Goal: Contribute content

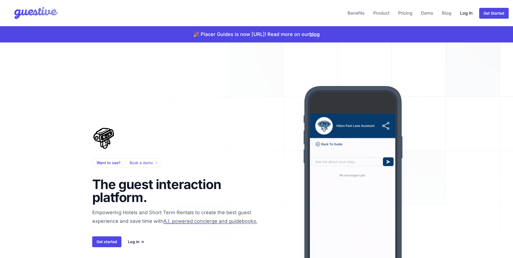
click at [466, 12] on link "Log In" at bounding box center [466, 12] width 17 height 13
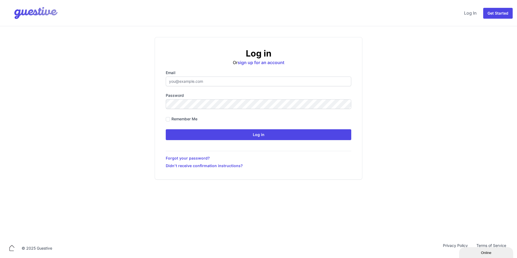
click at [195, 80] on input "Email" at bounding box center [259, 82] width 186 height 10
type input "[EMAIL_ADDRESS][DOMAIN_NAME]"
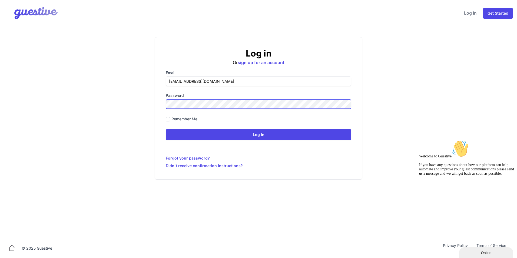
click at [166, 129] on input "Log in" at bounding box center [259, 134] width 186 height 11
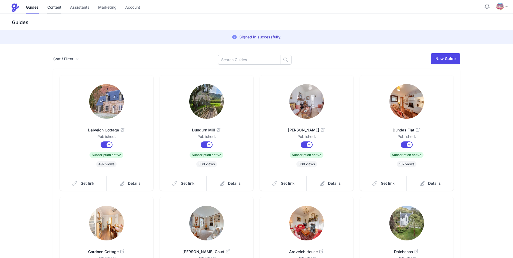
click at [50, 8] on link "Content" at bounding box center [54, 8] width 14 height 12
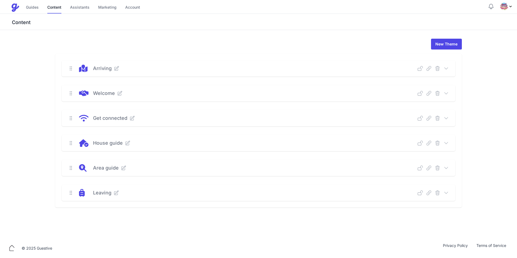
click at [445, 119] on icon at bounding box center [446, 118] width 5 height 5
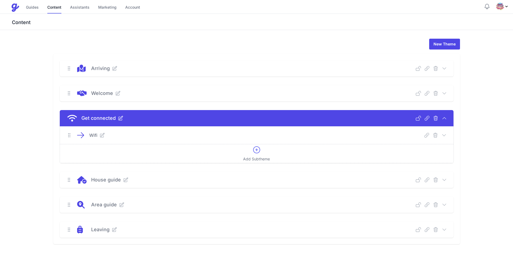
click at [445, 135] on icon at bounding box center [444, 135] width 5 height 5
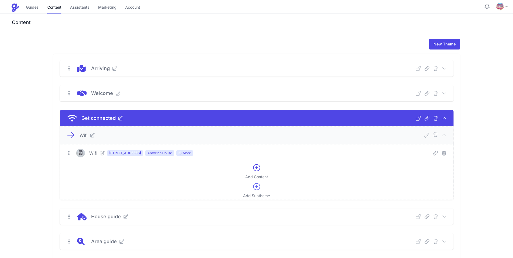
click at [100, 154] on icon at bounding box center [102, 153] width 4 height 4
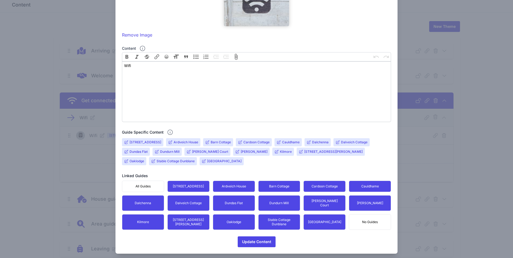
scroll to position [27, 0]
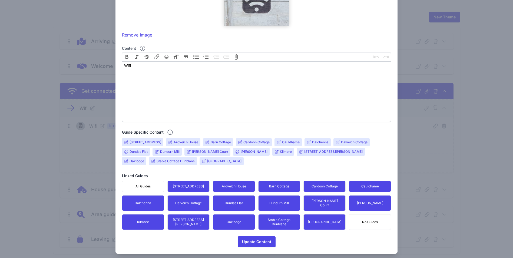
click at [241, 152] on input "[PERSON_NAME]" at bounding box center [254, 152] width 27 height 4
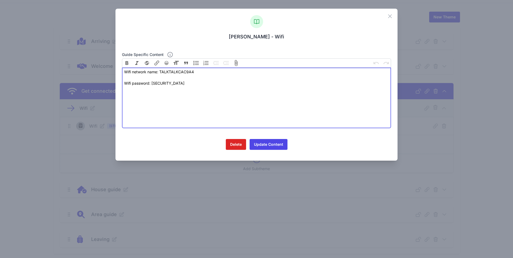
click at [199, 73] on div "Wifi network name: TALKTALKCAC9A4" at bounding box center [256, 74] width 265 height 11
click at [162, 73] on div "Wifi network name: vodafone BC57EA" at bounding box center [256, 74] width 265 height 11
type trix-editor "<div>Wifi network name: Vodafone BC57EA<br><br></div><div>Wifi password: 2Cakkx…"
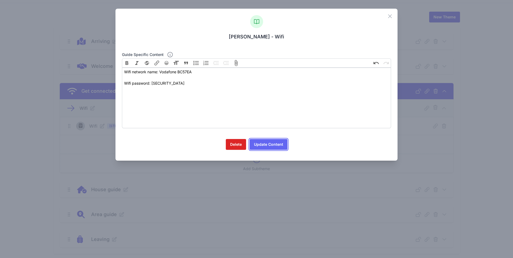
click at [262, 144] on button "Update Content" at bounding box center [269, 144] width 38 height 11
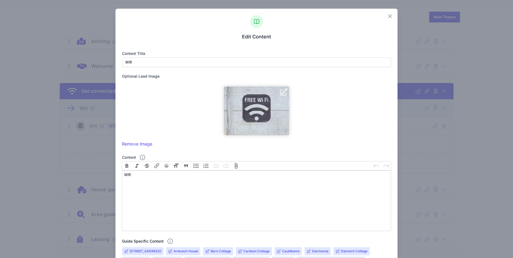
click at [387, 16] on icon "button" at bounding box center [390, 16] width 6 height 6
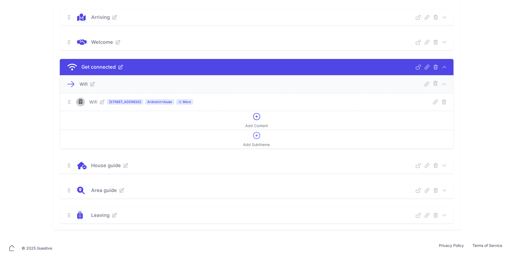
scroll to position [0, 0]
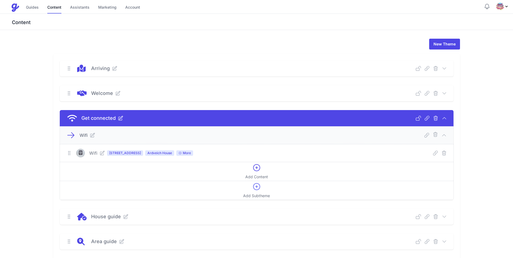
click at [100, 153] on icon at bounding box center [102, 152] width 5 height 5
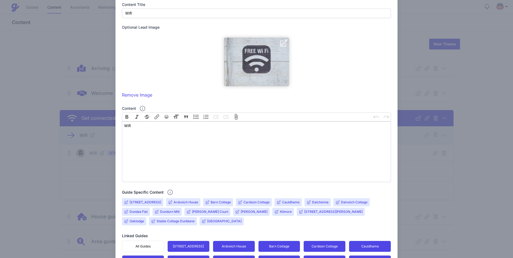
scroll to position [109, 0]
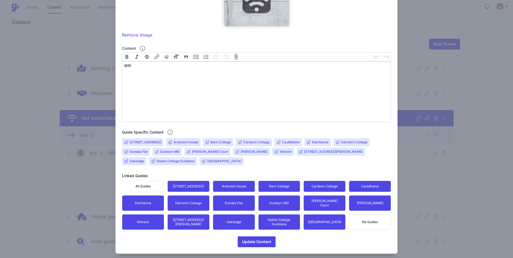
click at [241, 151] on input "[PERSON_NAME]" at bounding box center [254, 152] width 27 height 4
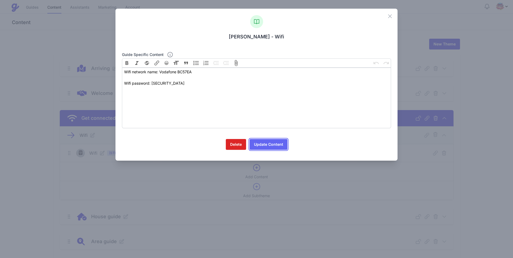
click at [269, 141] on button "Update Content" at bounding box center [269, 144] width 38 height 11
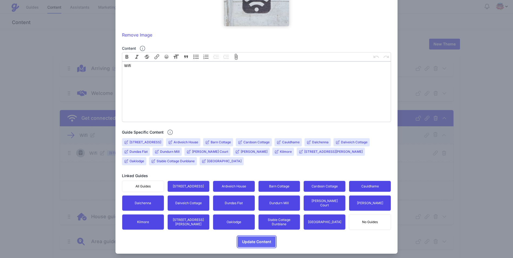
click at [254, 240] on span "Update Content" at bounding box center [256, 241] width 29 height 11
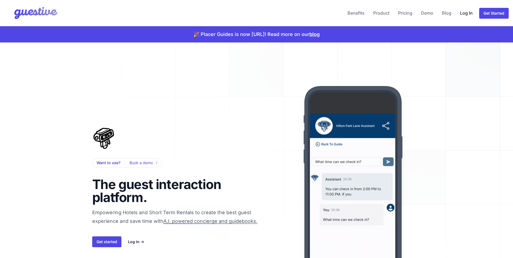
click at [463, 13] on link "Log In" at bounding box center [466, 12] width 17 height 13
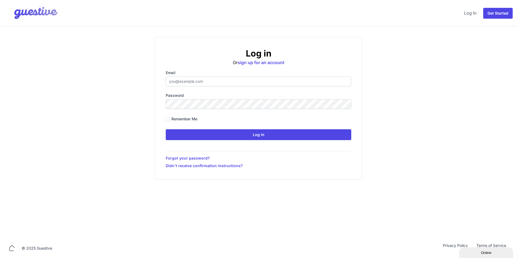
click at [199, 85] on input "Email" at bounding box center [259, 82] width 186 height 10
type input "[EMAIL_ADDRESS][DOMAIN_NAME]"
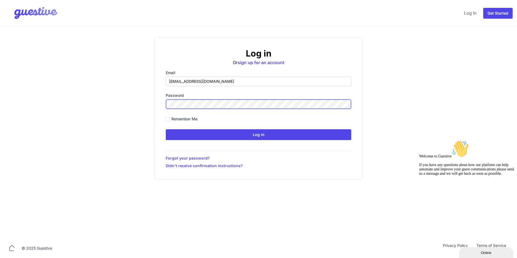
click at [166, 129] on input "Log in" at bounding box center [259, 134] width 186 height 11
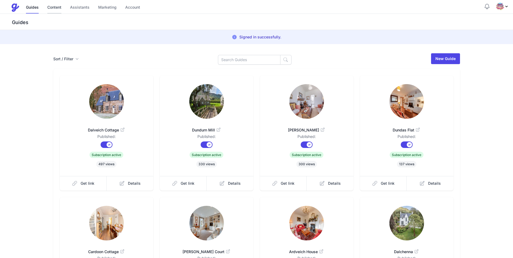
click at [55, 7] on link "Content" at bounding box center [54, 8] width 14 height 12
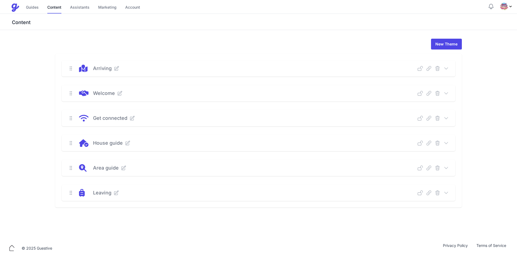
click at [446, 142] on icon at bounding box center [446, 142] width 5 height 5
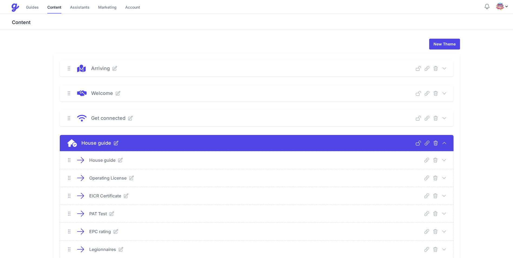
click at [444, 160] on icon at bounding box center [444, 159] width 5 height 5
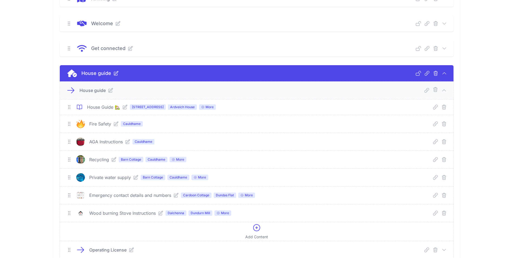
scroll to position [81, 0]
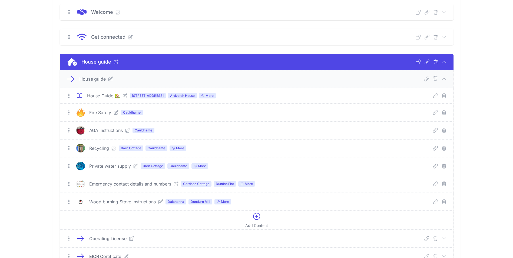
click at [113, 148] on icon at bounding box center [114, 148] width 4 height 4
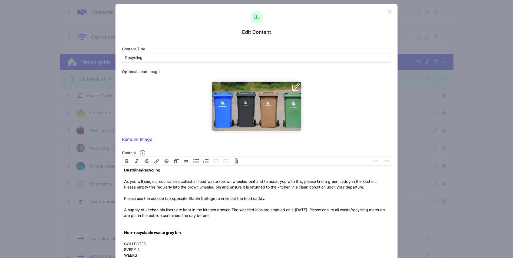
scroll to position [0, 0]
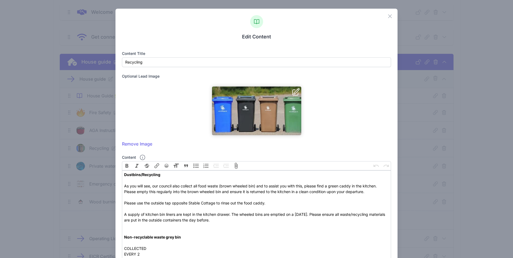
click at [388, 16] on icon "button" at bounding box center [390, 16] width 6 height 6
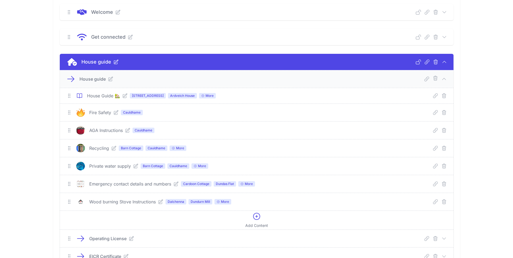
click at [125, 95] on icon at bounding box center [124, 95] width 5 height 5
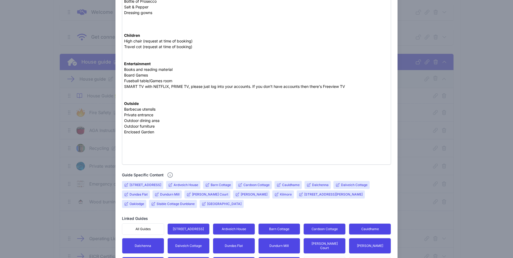
scroll to position [313, 0]
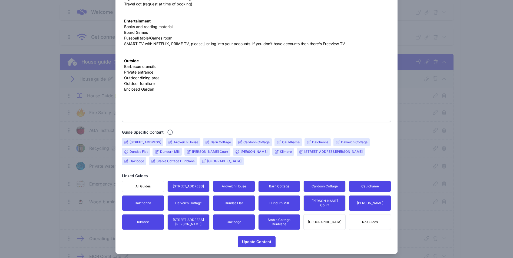
click at [260, 142] on input "Cardoon Cottage" at bounding box center [257, 142] width 26 height 4
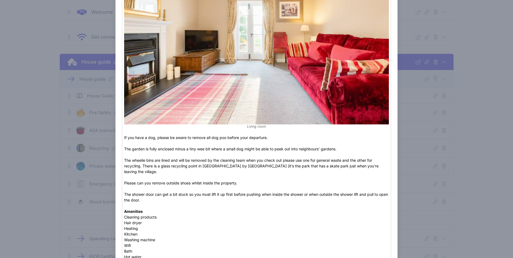
scroll to position [135, 0]
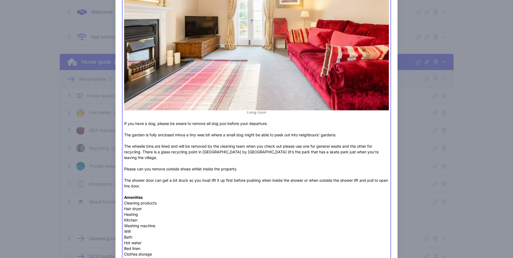
click at [312, 144] on div "﻿ Living room ﻿ If you have a dog, please be aware to remove all dog poo before…" at bounding box center [256, 67] width 265 height 267
click at [318, 145] on div "﻿ Living room ﻿ If you have a dog, please be aware to remove all dog poo before…" at bounding box center [256, 67] width 265 height 267
type trix-editor "<div><figure data-trix-attachment="{&quot;contentType&quot;:&quot;image/png&quo…"
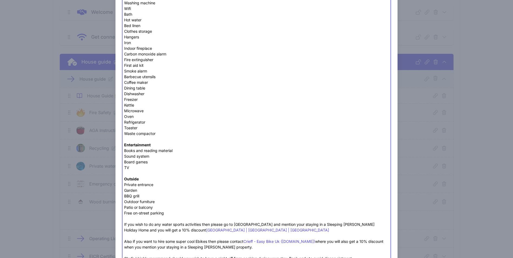
scroll to position [408, 0]
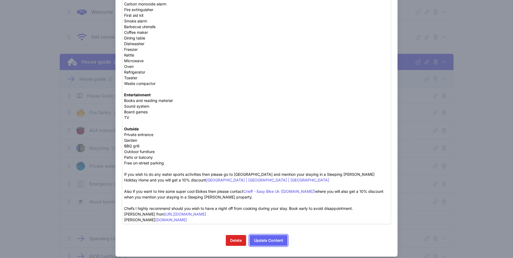
click at [261, 235] on button "Update Content" at bounding box center [269, 240] width 38 height 11
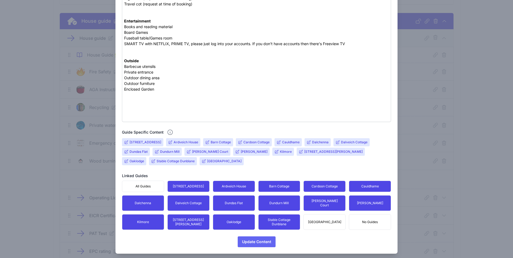
scroll to position [189, 0]
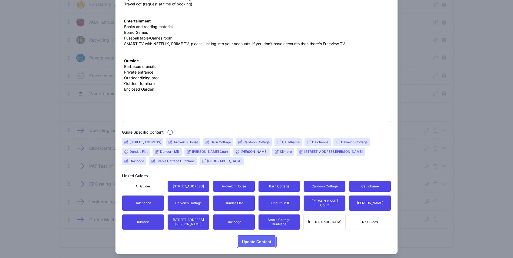
click at [265, 239] on span "Update Content" at bounding box center [256, 241] width 29 height 11
